Goal: Communication & Community: Participate in discussion

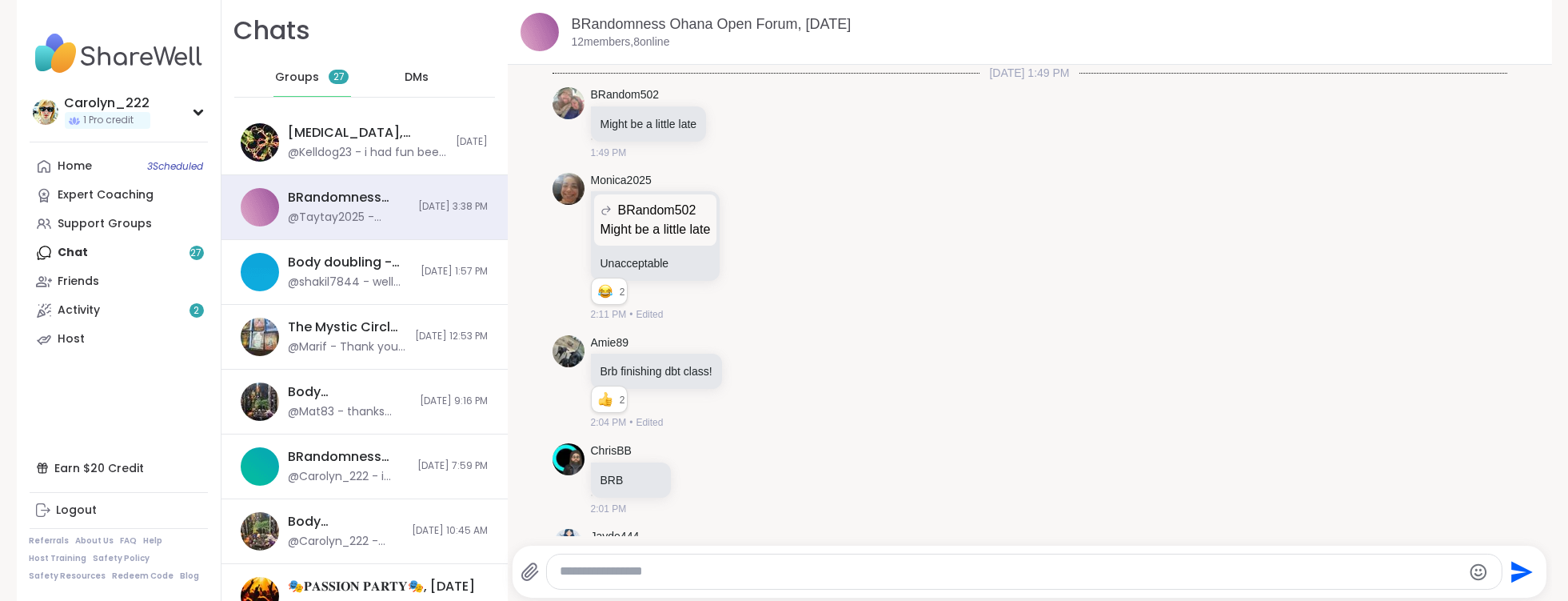
scroll to position [14768, 0]
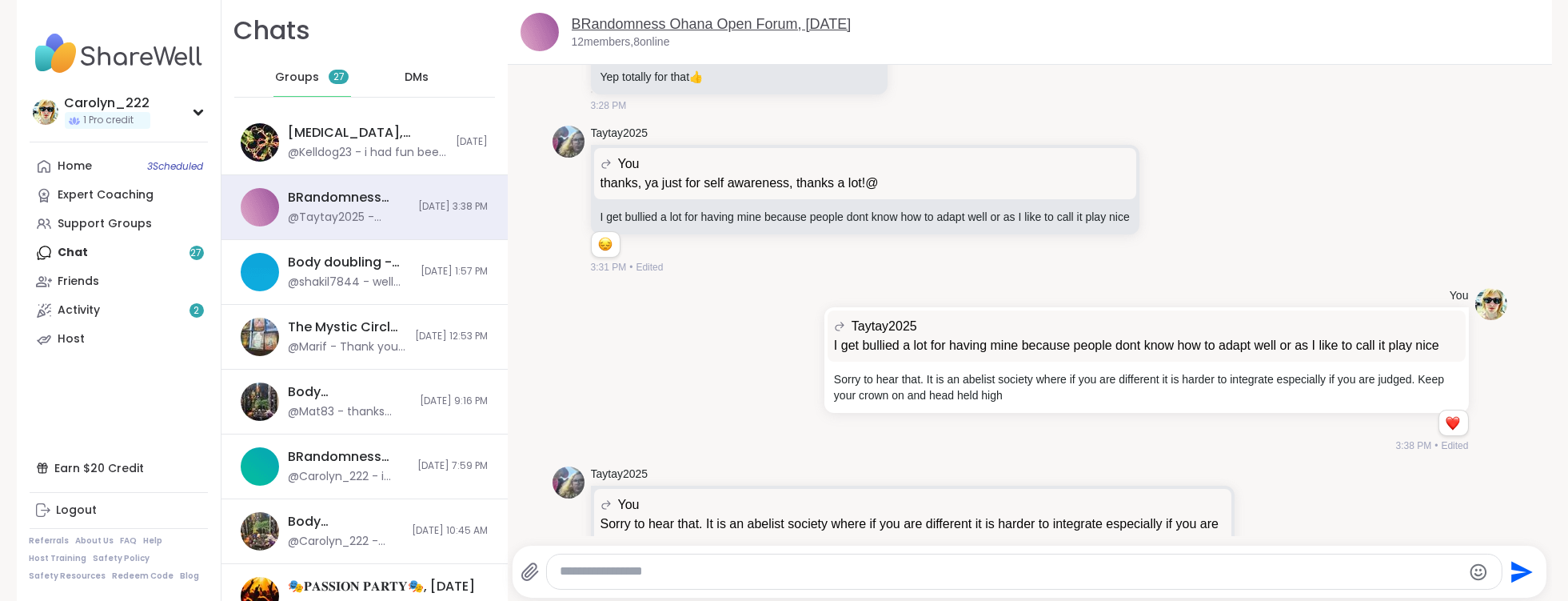
click at [680, 30] on link "BRandomness Ohana Open Forum, [DATE]" at bounding box center [712, 23] width 280 height 16
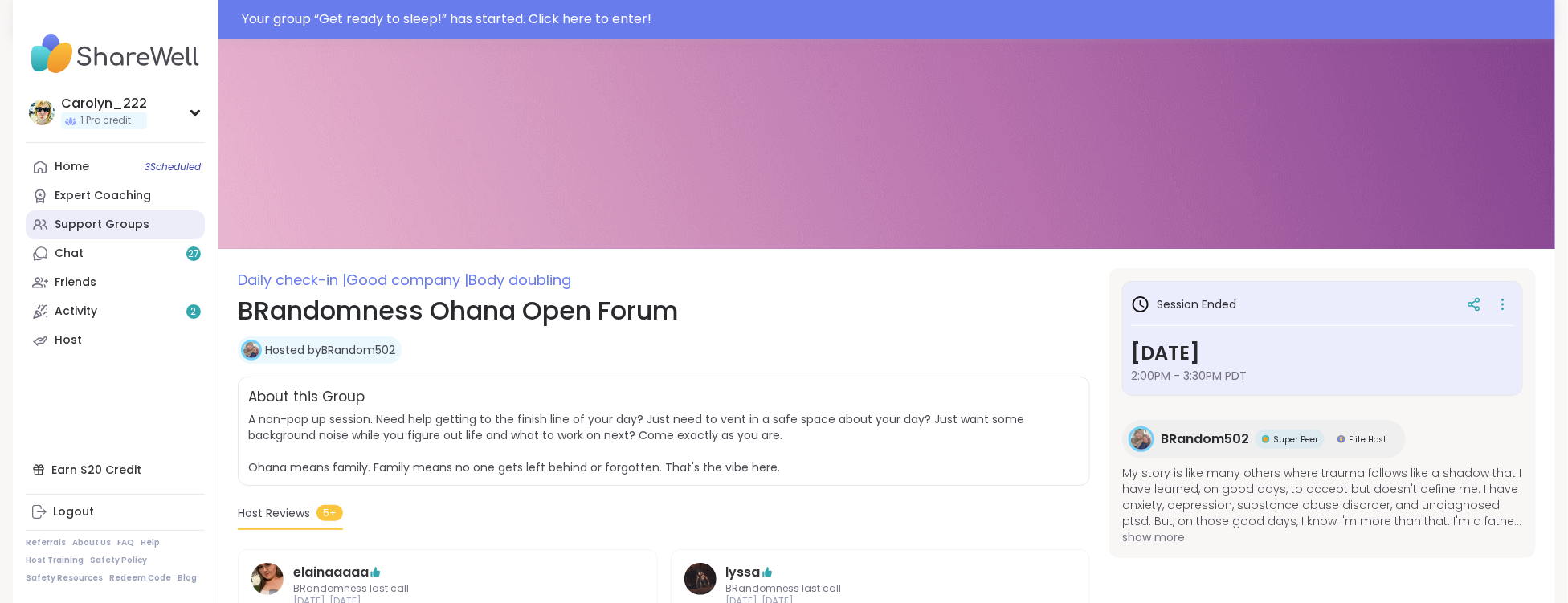
click at [75, 228] on div "Support Groups" at bounding box center [103, 225] width 95 height 16
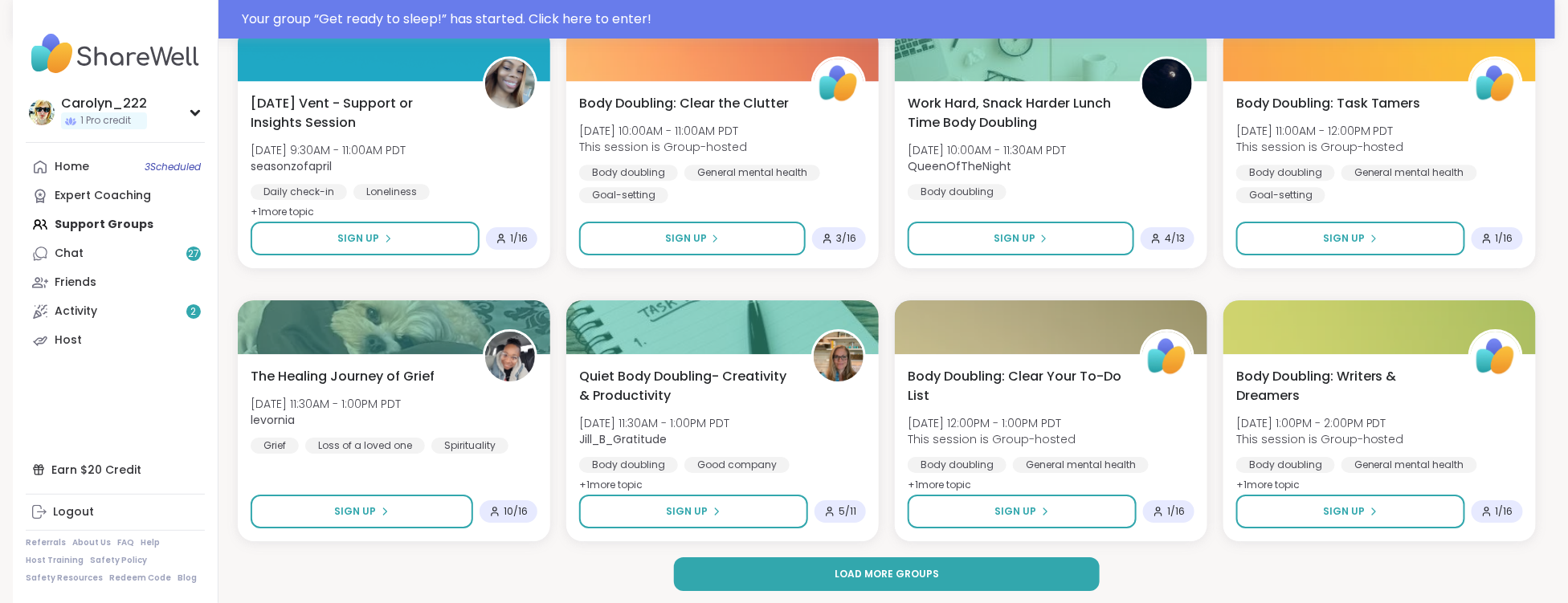
scroll to position [2215, 0]
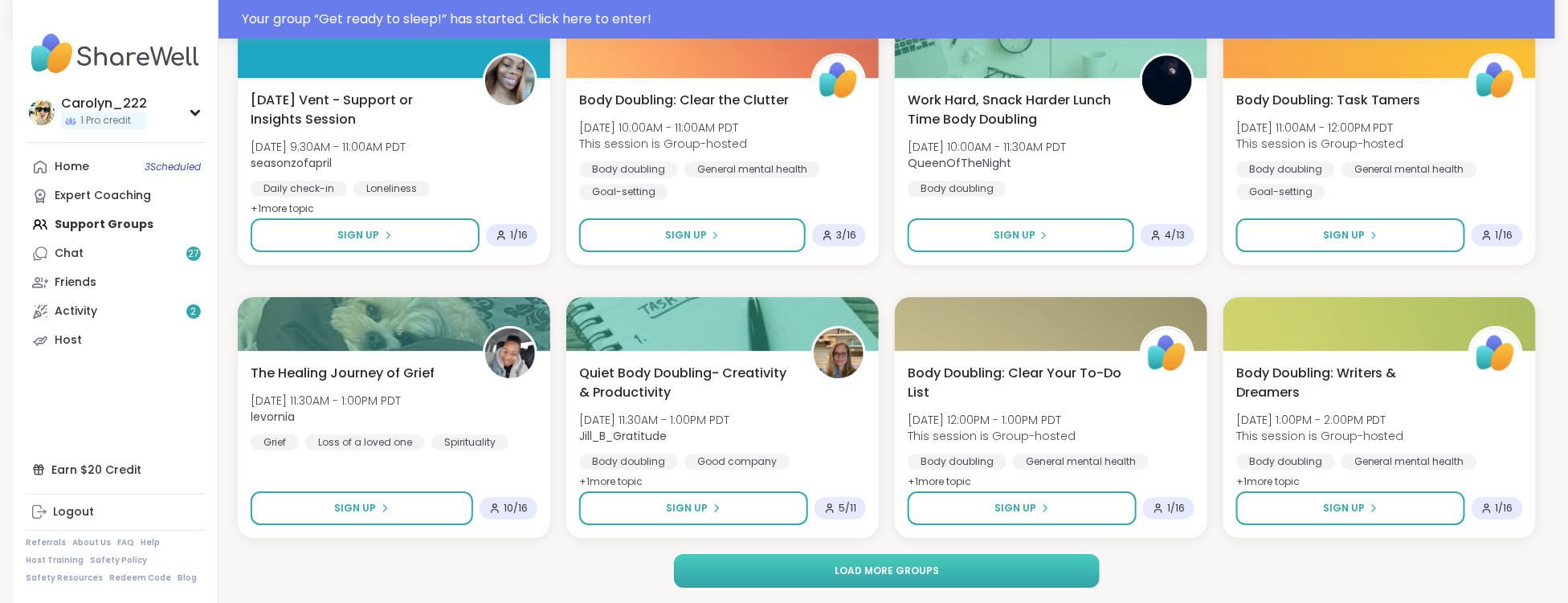
click at [903, 575] on span "Load more groups" at bounding box center [887, 571] width 104 height 15
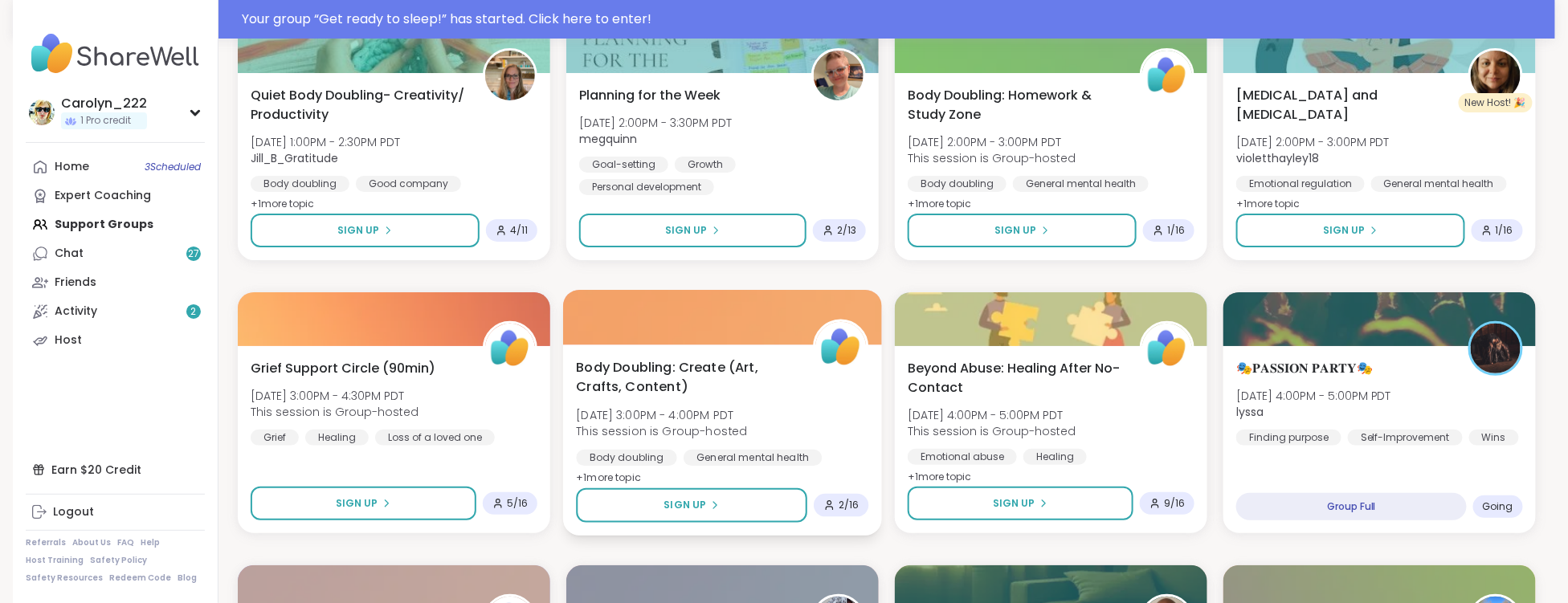
scroll to position [2766, 0]
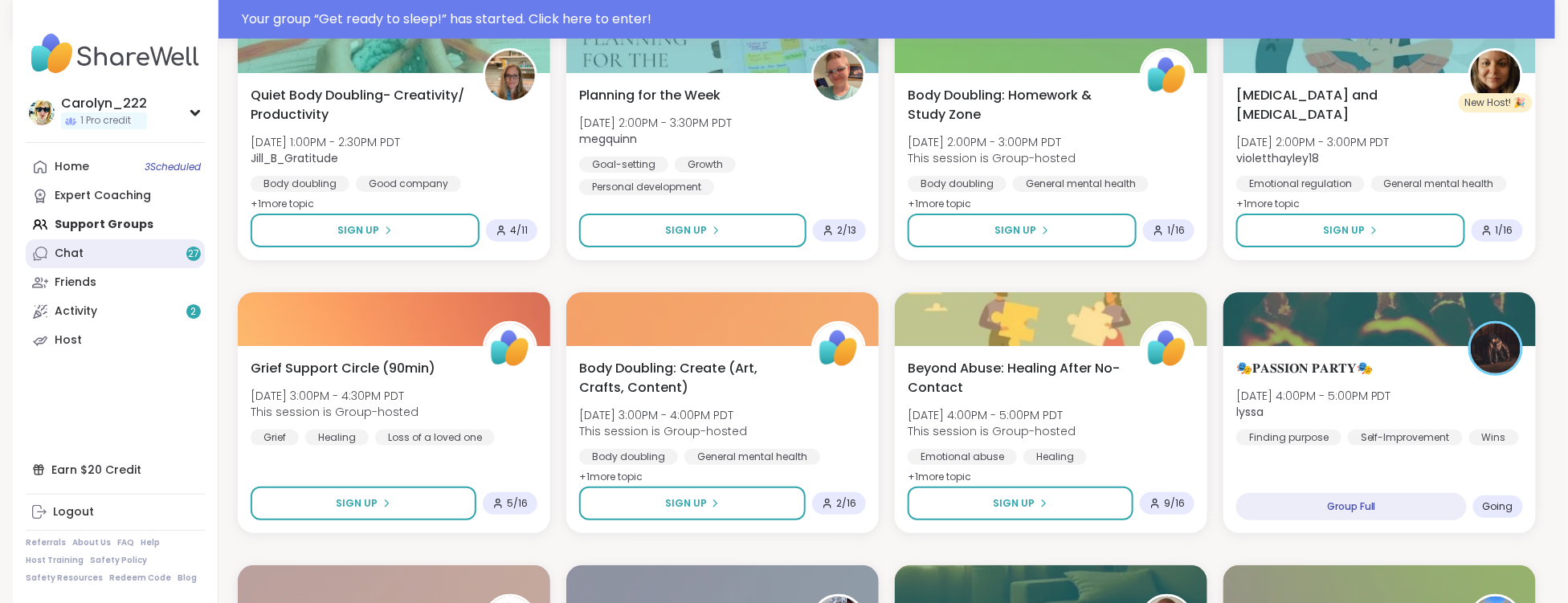
click at [88, 258] on link "Chat 27" at bounding box center [116, 254] width 179 height 29
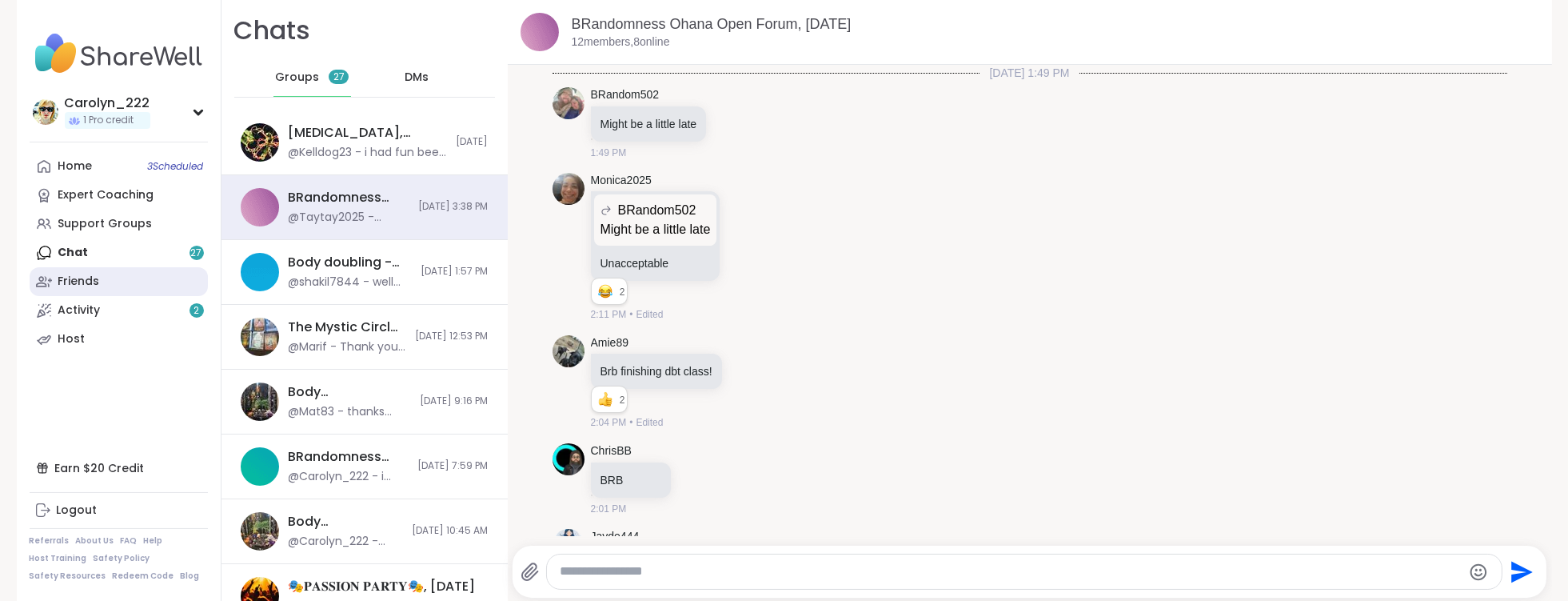
scroll to position [14768, 0]
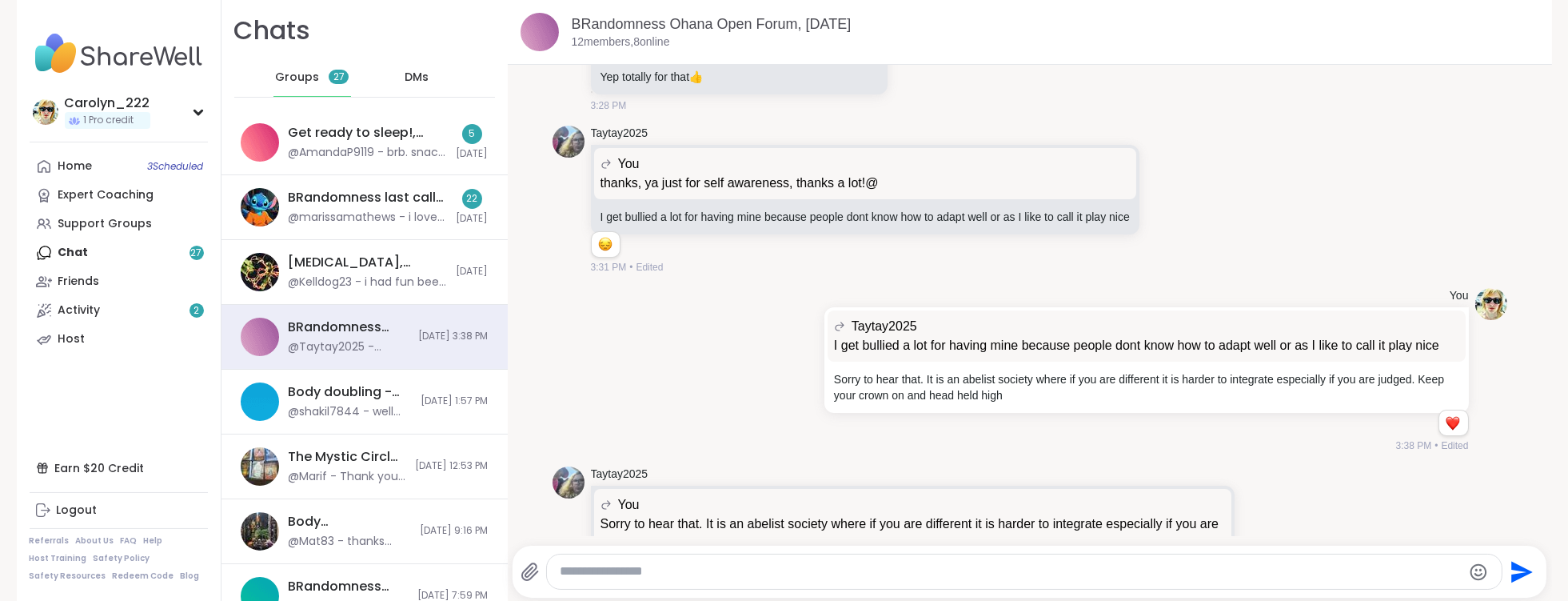
click at [577, 574] on textarea "Type your message" at bounding box center [1011, 571] width 902 height 17
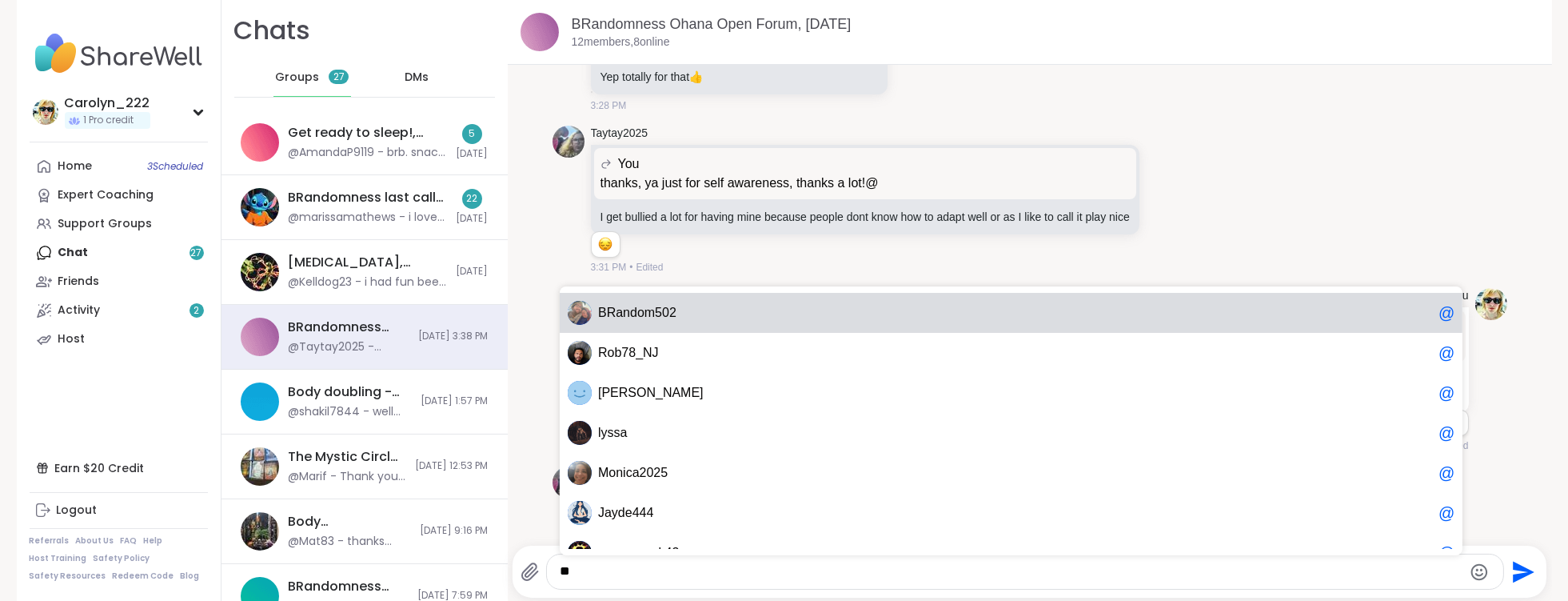
type textarea "***"
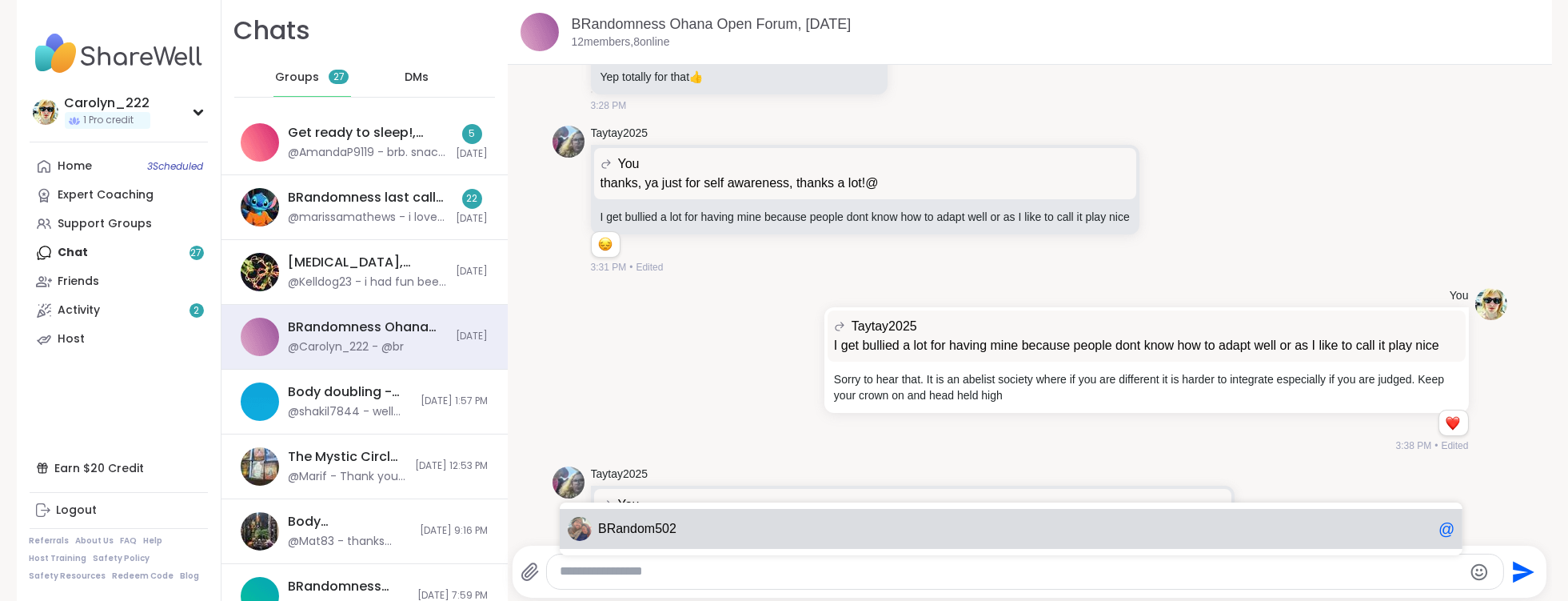
scroll to position [14868, 0]
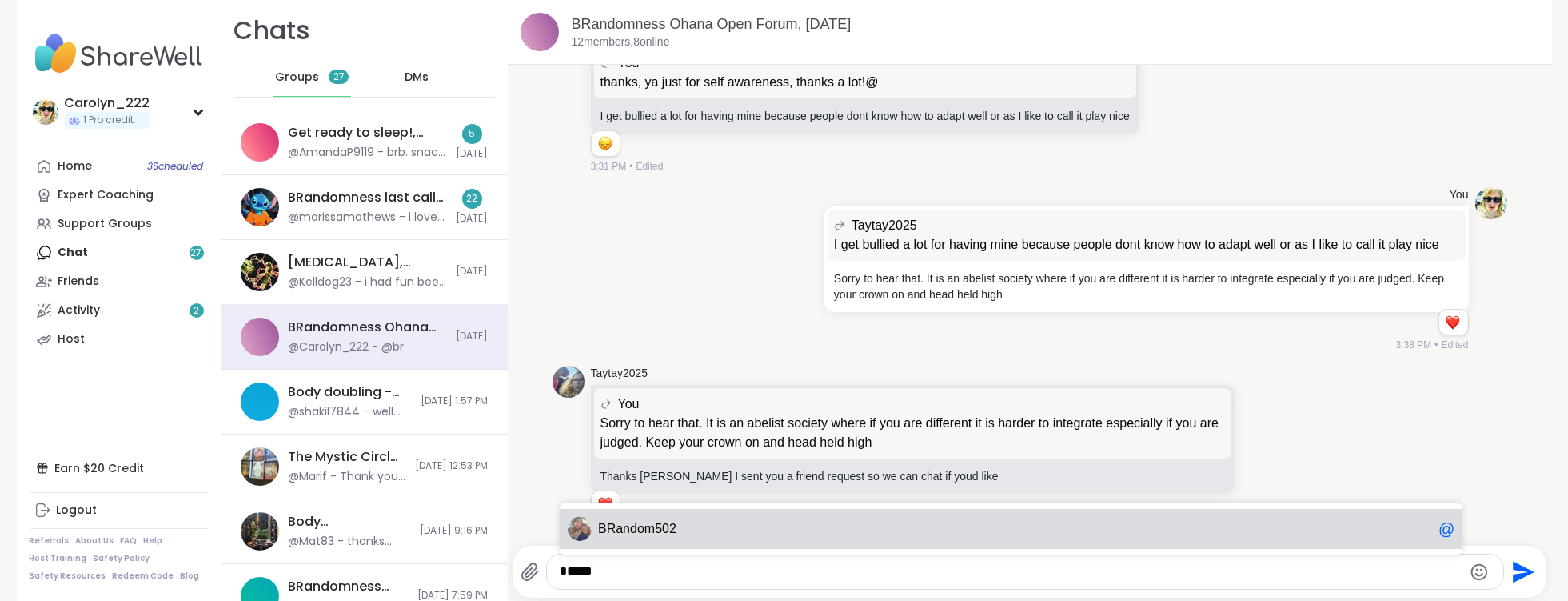
click at [609, 522] on span "BRan" at bounding box center [614, 529] width 32 height 16
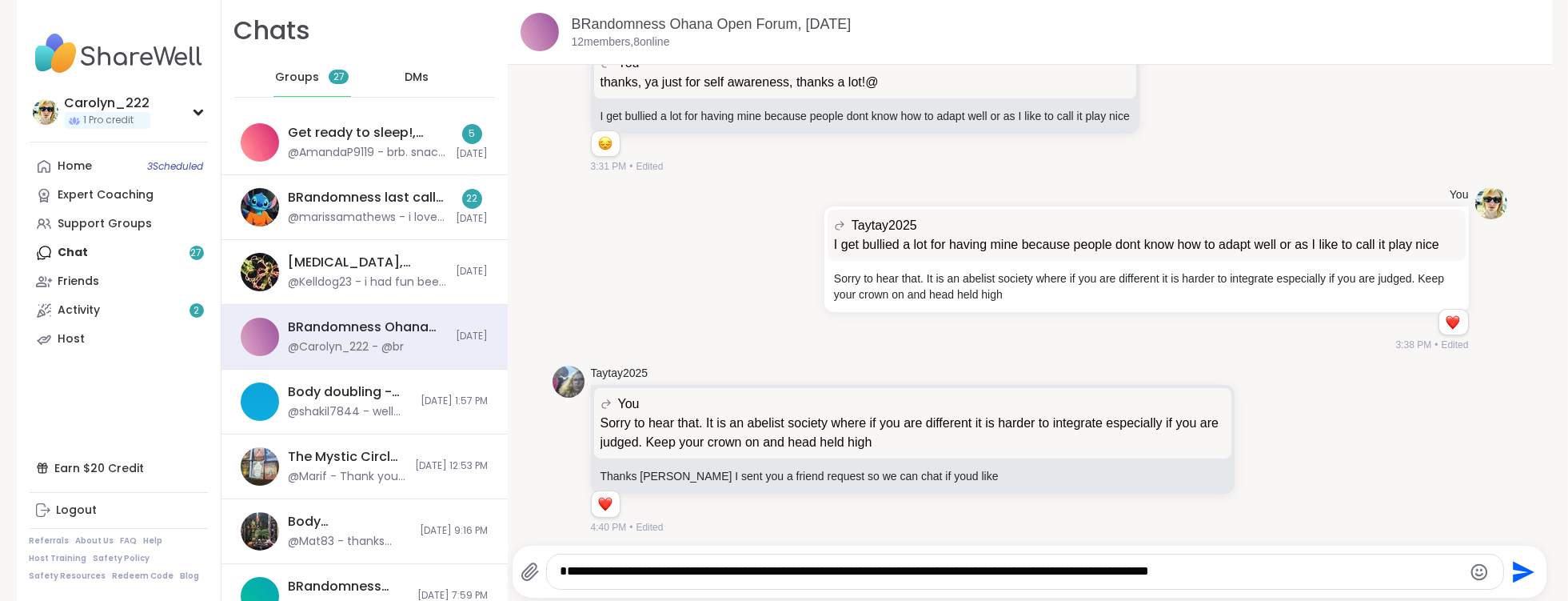
type textarea "**********"
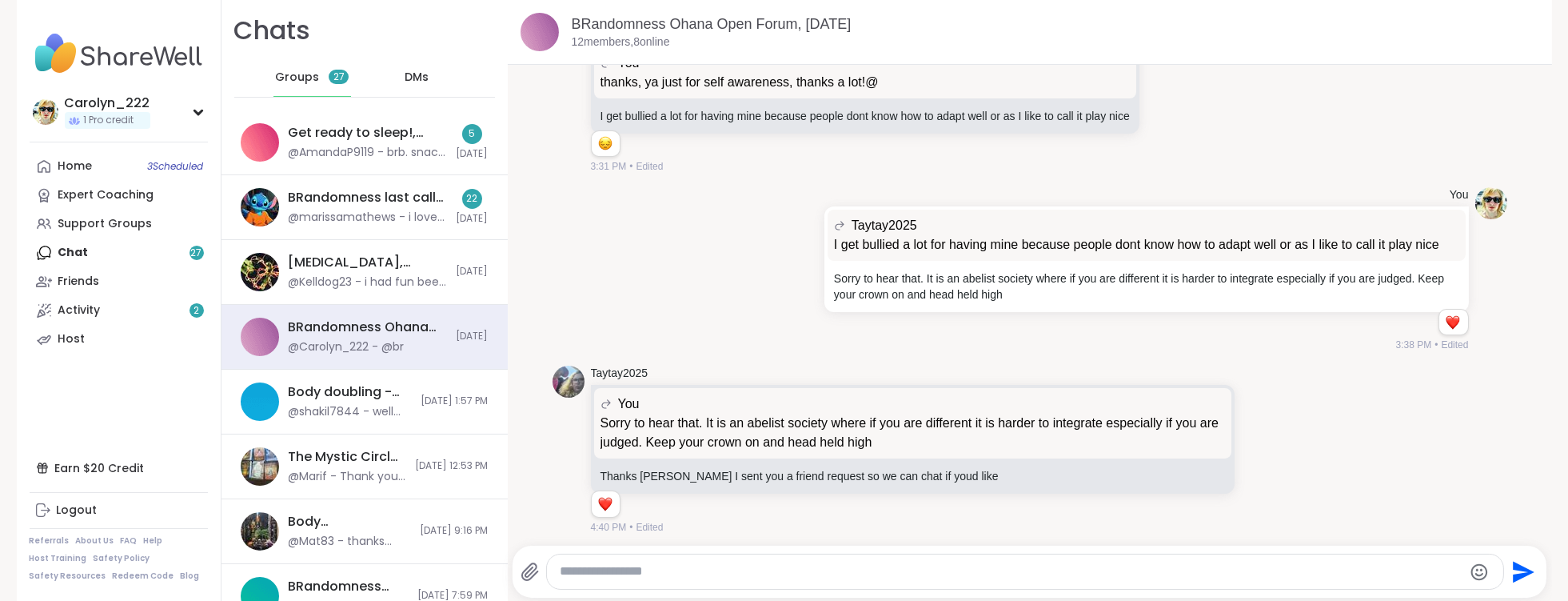
scroll to position [14953, 0]
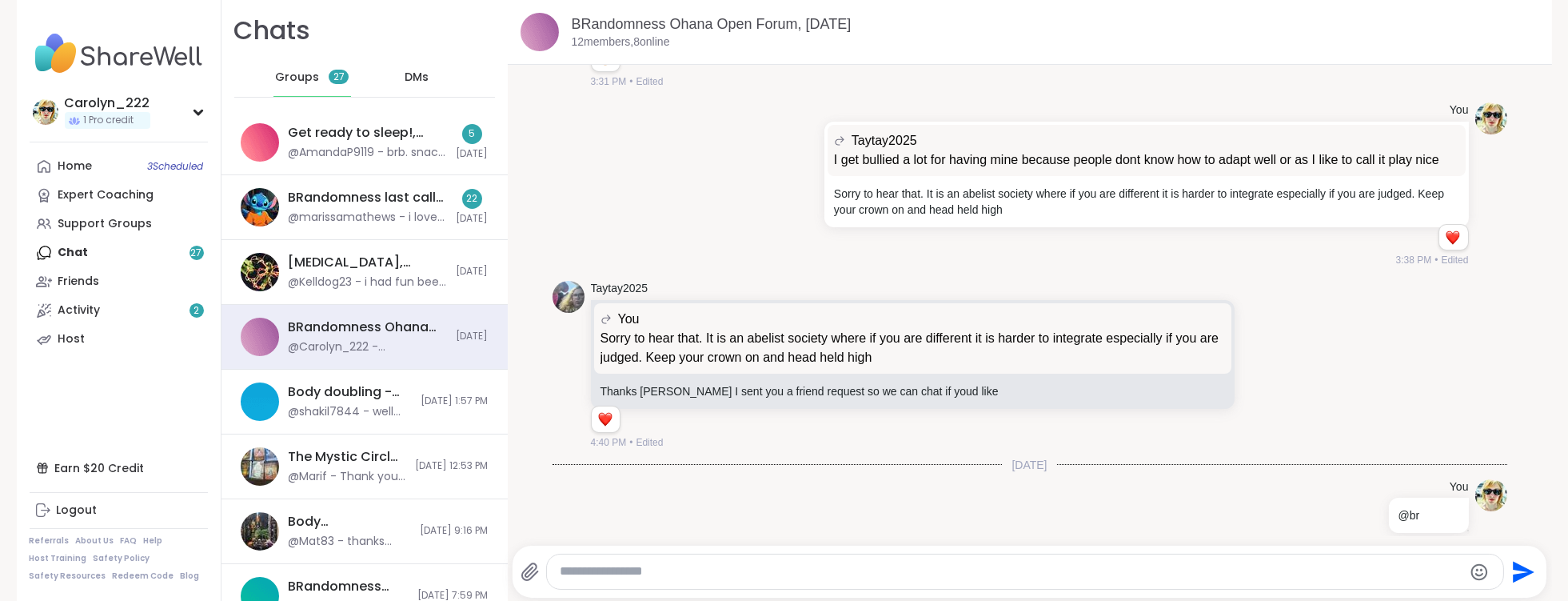
click at [612, 580] on textarea "Type your message" at bounding box center [1011, 571] width 903 height 17
type textarea "**********"
